Goal: Navigation & Orientation: Find specific page/section

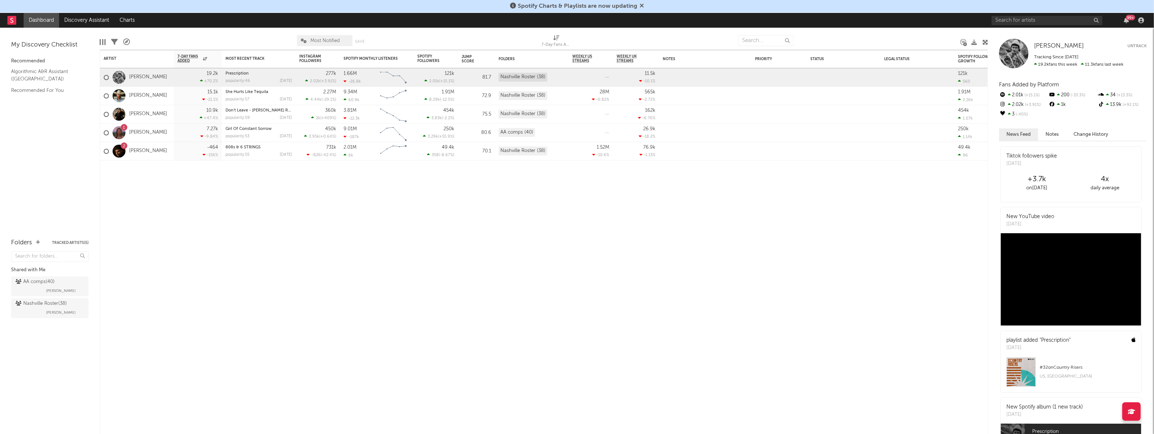
click at [49, 21] on link "Dashboard" at bounding box center [41, 20] width 35 height 15
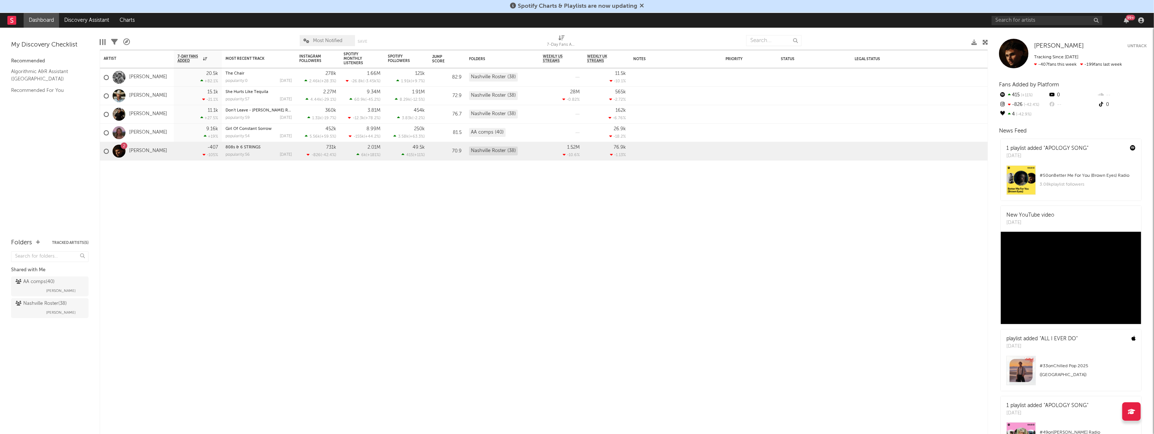
click at [642, 6] on icon at bounding box center [642, 6] width 4 height 6
